Goal: Information Seeking & Learning: Learn about a topic

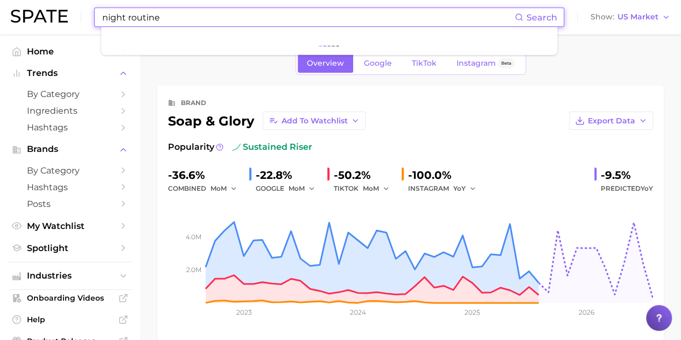
type input "night routine"
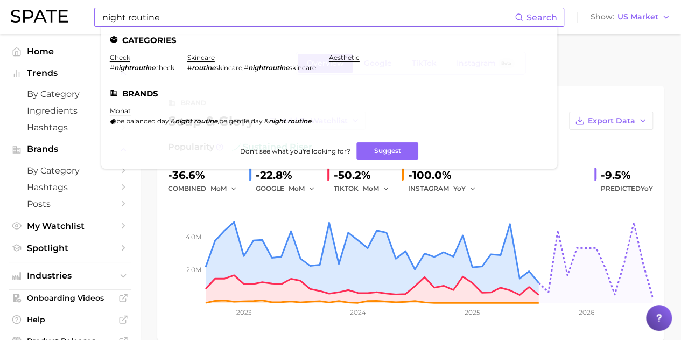
click at [277, 64] on em "nightroutine" at bounding box center [268, 68] width 41 height 8
click at [119, 59] on link "check" at bounding box center [120, 57] width 20 height 8
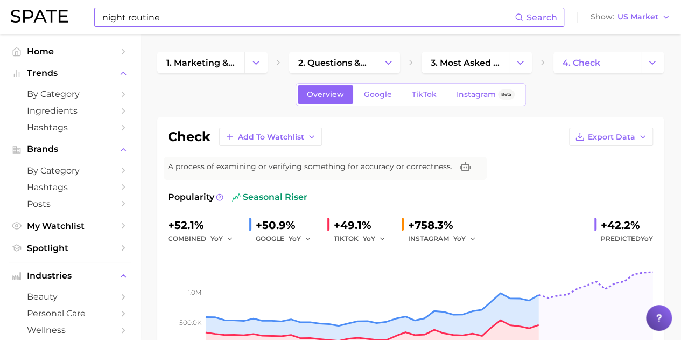
click at [176, 17] on input "night routine" at bounding box center [308, 17] width 414 height 18
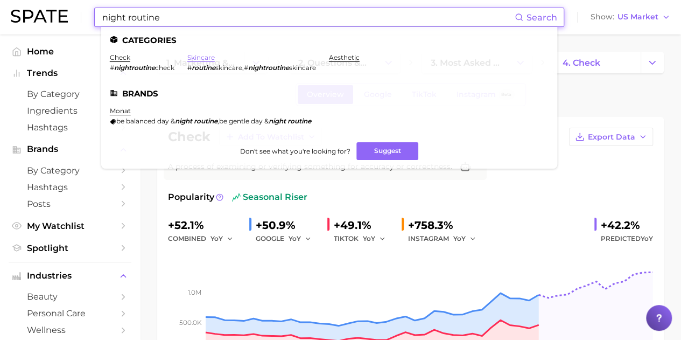
click at [212, 58] on link "skincare" at bounding box center [200, 57] width 27 height 8
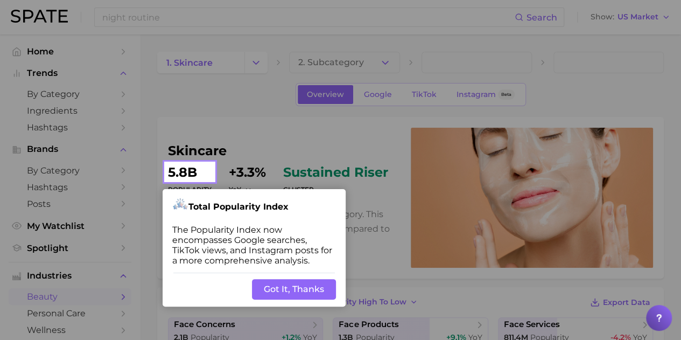
click at [281, 289] on button "Got It, Thanks" at bounding box center [294, 289] width 84 height 20
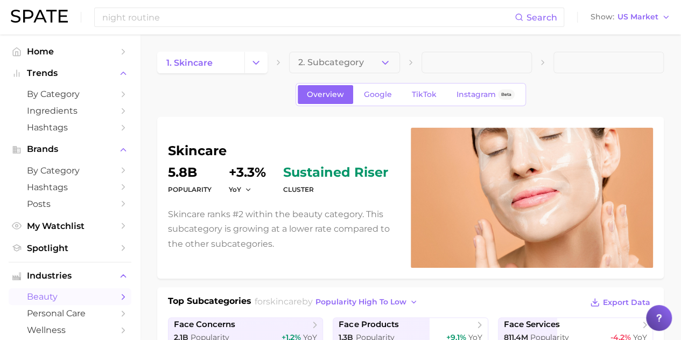
click at [60, 2] on div "night routine Search Show US Market" at bounding box center [341, 17] width 660 height 34
click at [56, 6] on div "night routine Search Show US Market" at bounding box center [341, 17] width 660 height 34
click at [55, 10] on img at bounding box center [39, 16] width 57 height 13
